Goal: Information Seeking & Learning: Learn about a topic

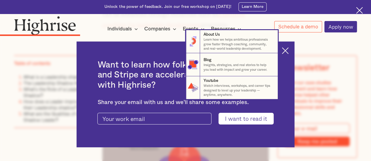
scroll to position [810, 0]
click at [288, 52] on nav "8 About Us Learn how we helps ambitious professionals grow faster through coach…" at bounding box center [185, 64] width 370 height 69
click at [288, 50] on nav "8 About Us Learn how we helps ambitious professionals grow faster through coach…" at bounding box center [185, 64] width 370 height 69
click at [288, 49] on nav "8 About Us Learn how we helps ambitious professionals grow faster through coach…" at bounding box center [185, 64] width 370 height 69
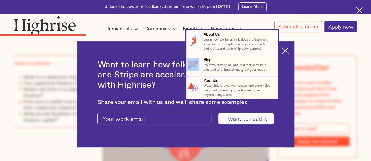
click at [288, 49] on nav "8 About Us Learn how we helps ambitious professionals grow faster through coach…" at bounding box center [185, 64] width 370 height 69
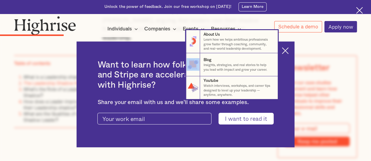
scroll to position [634, 0]
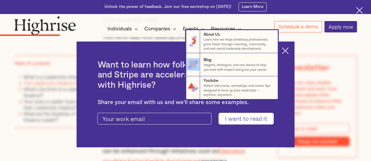
click at [287, 51] on nav "8 About Us Learn how we helps ambitious professionals grow faster through coach…" at bounding box center [185, 64] width 370 height 69
drag, startPoint x: 287, startPoint y: 49, endPoint x: 337, endPoint y: 42, distance: 50.4
click at [287, 49] on nav "8 About Us Learn how we helps ambitious professionals grow faster through coach…" at bounding box center [185, 64] width 370 height 69
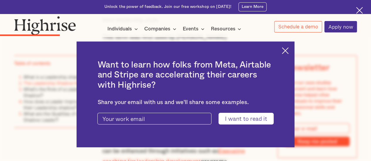
click at [357, 14] on div at bounding box center [185, 15] width 371 height 2
click at [357, 8] on img at bounding box center [359, 10] width 7 height 7
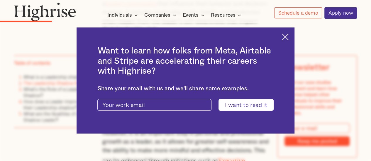
scroll to position [596, 0]
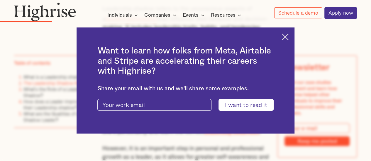
click at [288, 37] on img at bounding box center [284, 37] width 7 height 7
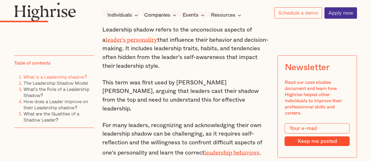
scroll to position [566, 0]
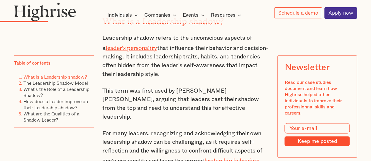
click at [160, 67] on p "Leadership shadow refers to the unconscious aspects of a leader's personality t…" at bounding box center [185, 56] width 166 height 45
drag, startPoint x: 161, startPoint y: 68, endPoint x: 103, endPoint y: 28, distance: 70.4
click at [103, 34] on p "Leadership shadow refers to the unconscious aspects of a leader's personality t…" at bounding box center [185, 56] width 166 height 45
copy p "Leadership shadow refers to the unconscious aspects of a leader's personality t…"
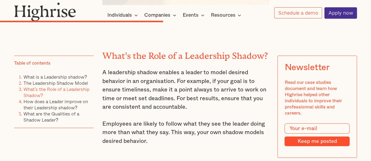
scroll to position [1357, 0]
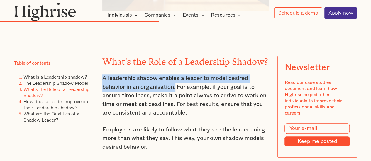
drag, startPoint x: 102, startPoint y: 58, endPoint x: 175, endPoint y: 70, distance: 74.2
click at [175, 74] on p "A leadership shadow enables a leader to model desired behavior in an organisati…" at bounding box center [185, 95] width 166 height 43
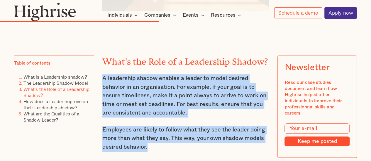
drag, startPoint x: 153, startPoint y: 130, endPoint x: 102, endPoint y: 62, distance: 85.8
copy div "A leadership shadow enables a leader to model desired behavior in an organisati…"
